Goal: Information Seeking & Learning: Learn about a topic

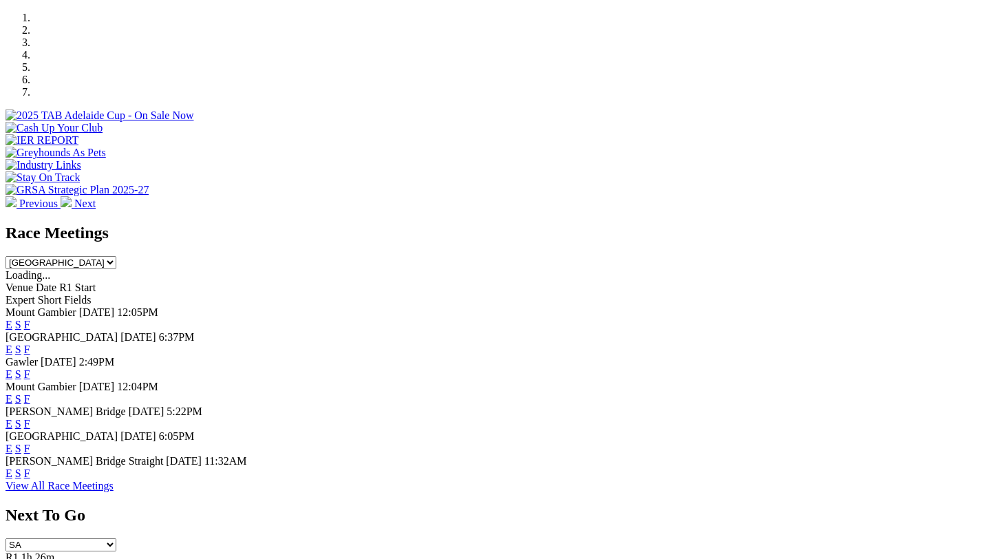
scroll to position [477, 0]
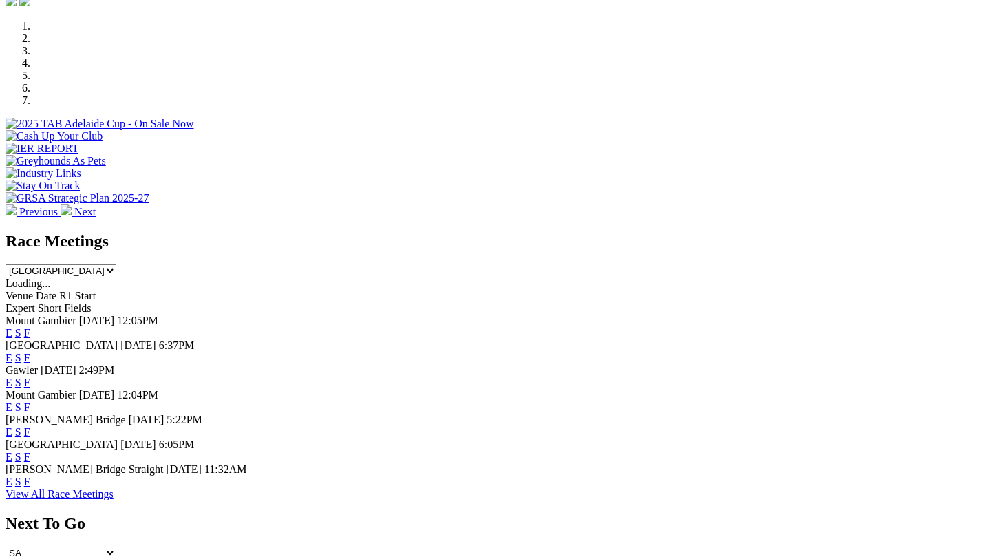
click at [30, 352] on link "F" at bounding box center [27, 358] width 6 height 12
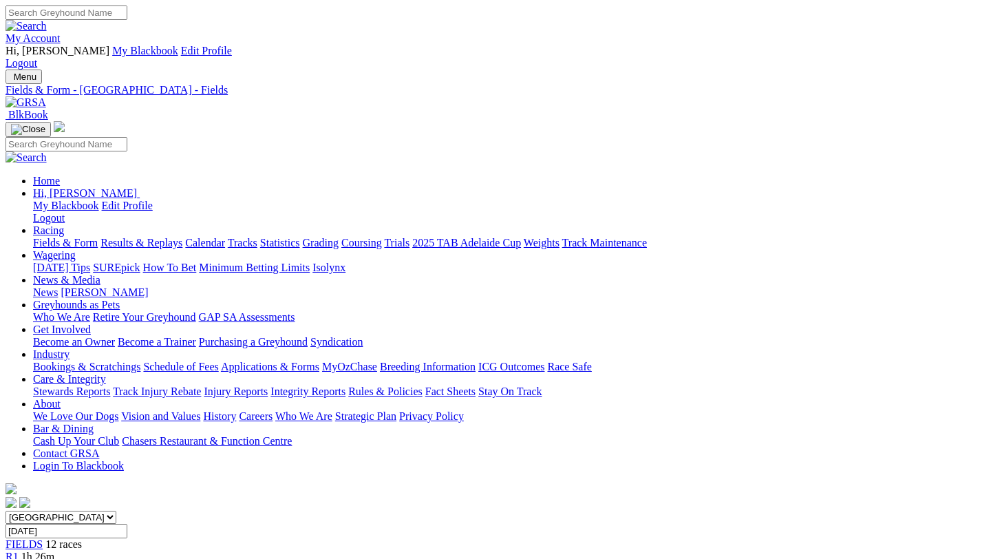
click at [48, 237] on link "Fields & Form" at bounding box center [65, 243] width 65 height 12
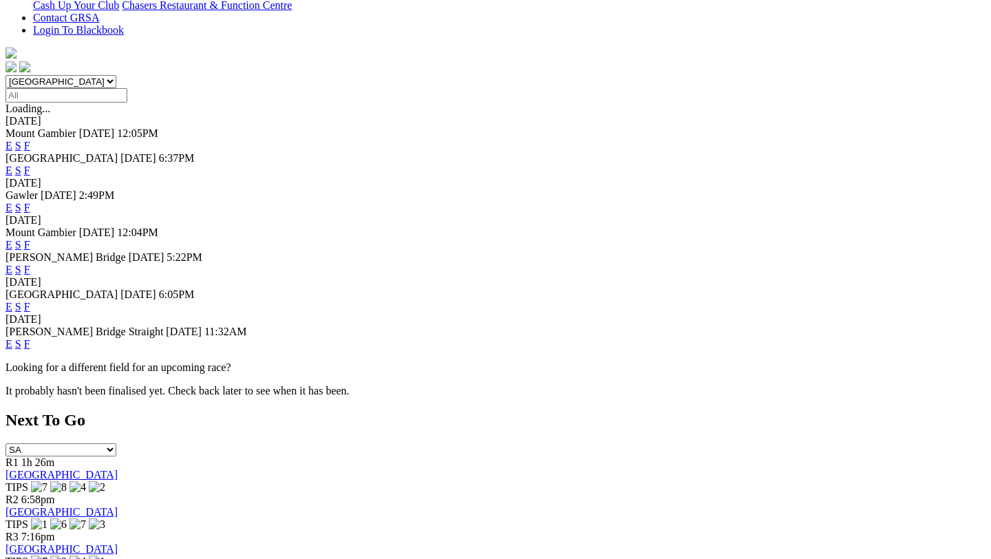
scroll to position [444, 0]
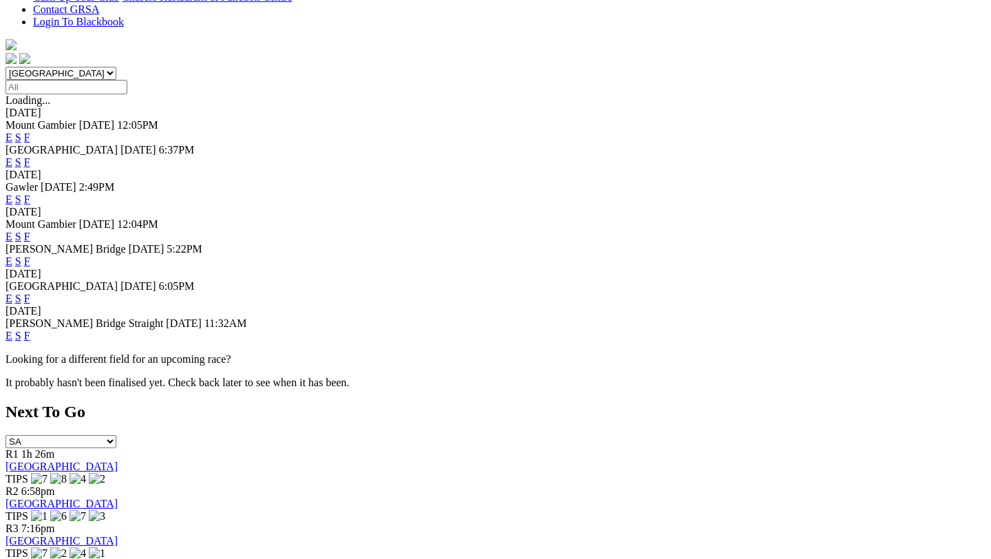
click at [30, 330] on link "F" at bounding box center [27, 336] width 6 height 12
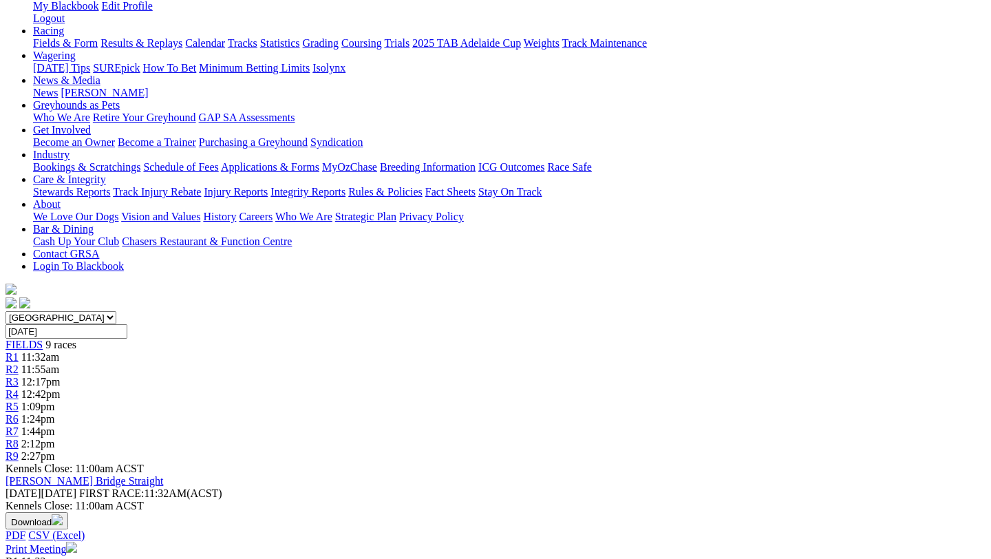
scroll to position [240, 0]
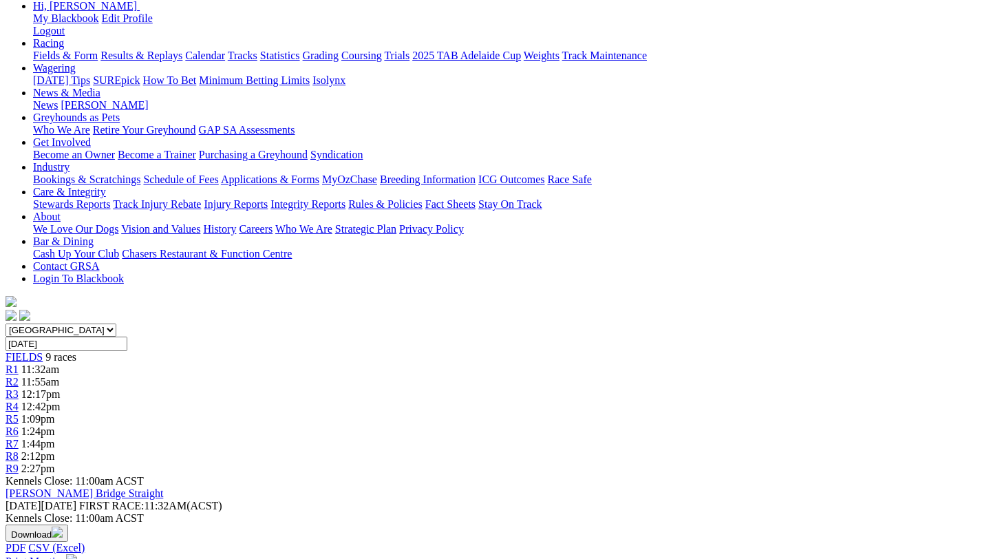
scroll to position [182, 0]
